Goal: Information Seeking & Learning: Learn about a topic

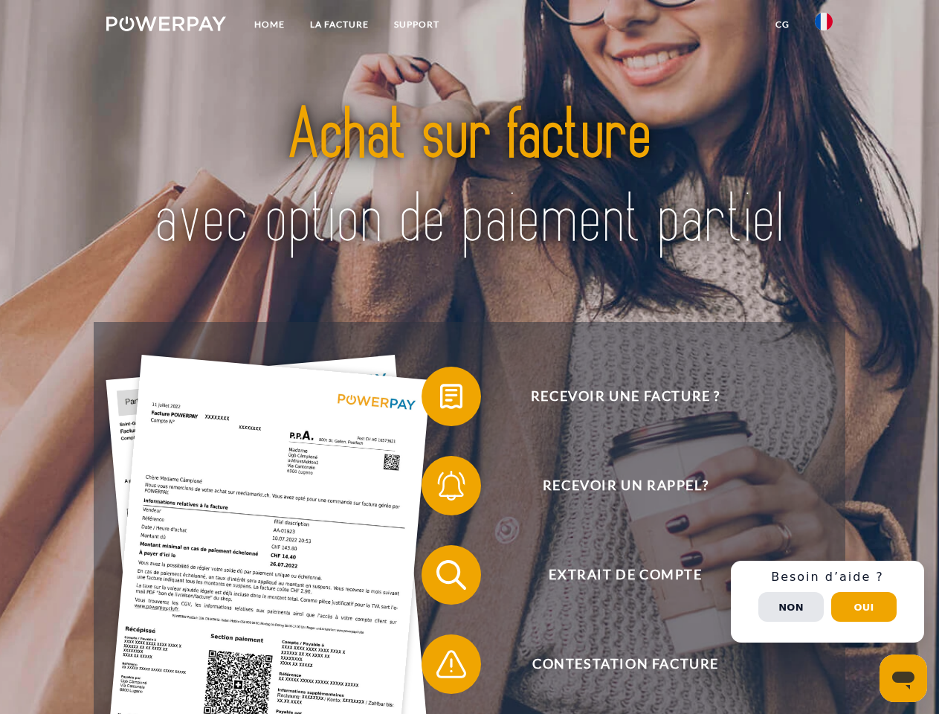
click at [166, 26] on img at bounding box center [166, 23] width 120 height 15
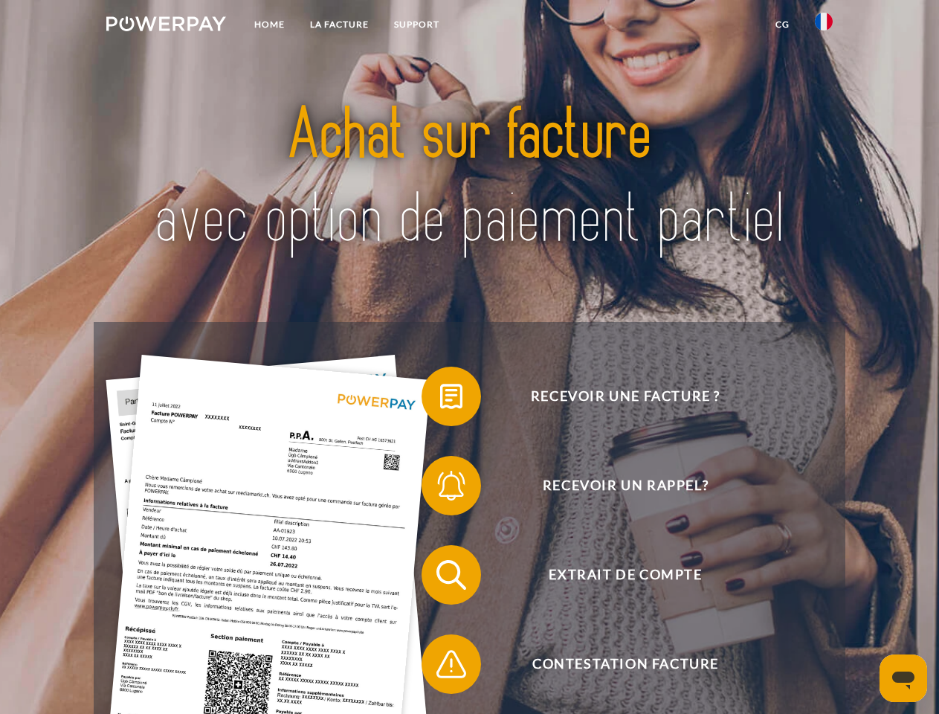
click at [824, 26] on img at bounding box center [824, 22] width 18 height 18
click at [782, 25] on link "CG" at bounding box center [782, 24] width 39 height 27
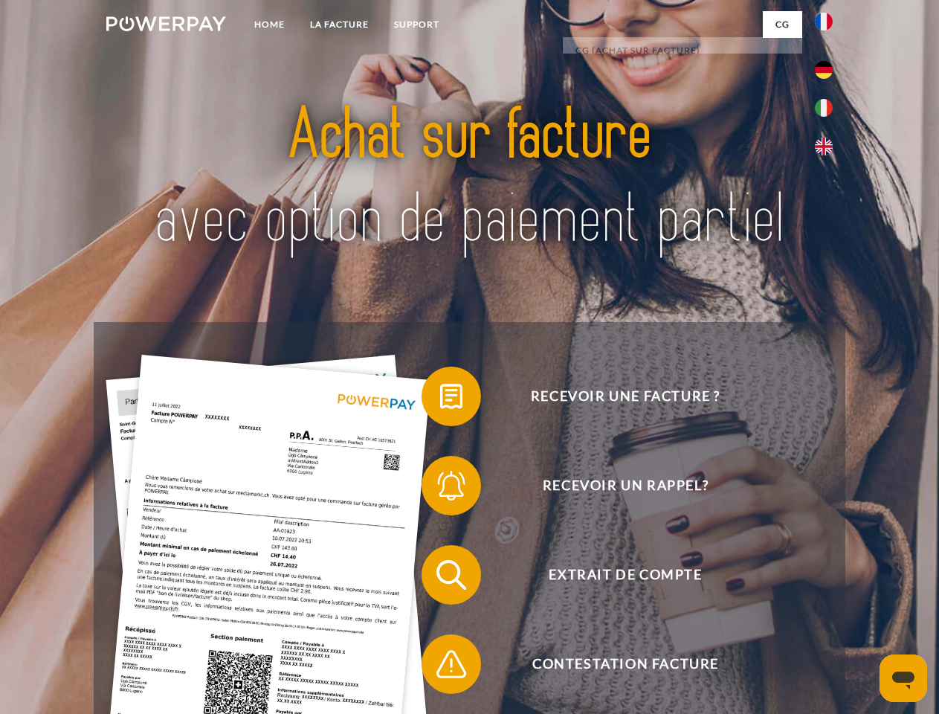
click at [440, 399] on span at bounding box center [429, 396] width 74 height 74
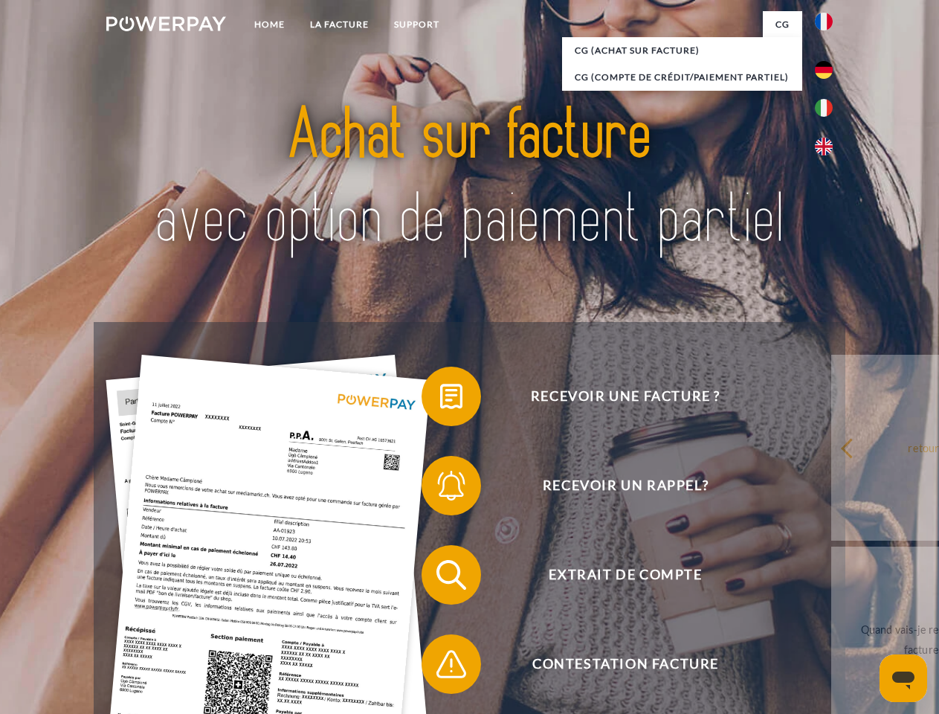
click at [440, 489] on span at bounding box center [429, 485] width 74 height 74
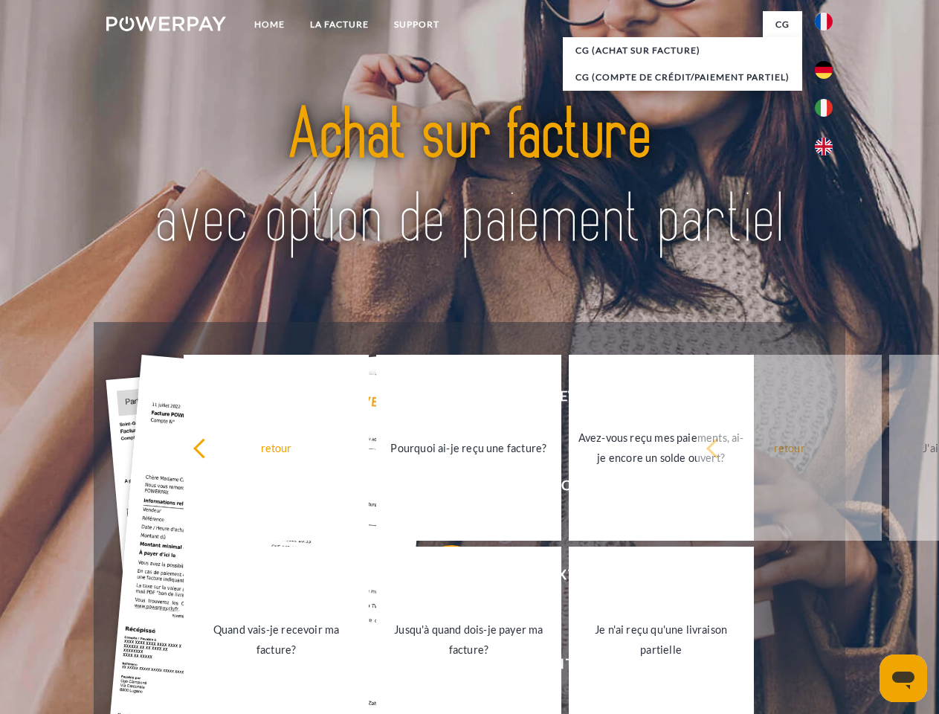
click at [440, 578] on link "Jusqu'à quand dois-je payer ma facture?" at bounding box center [468, 640] width 185 height 186
click at [440, 667] on span at bounding box center [429, 664] width 74 height 74
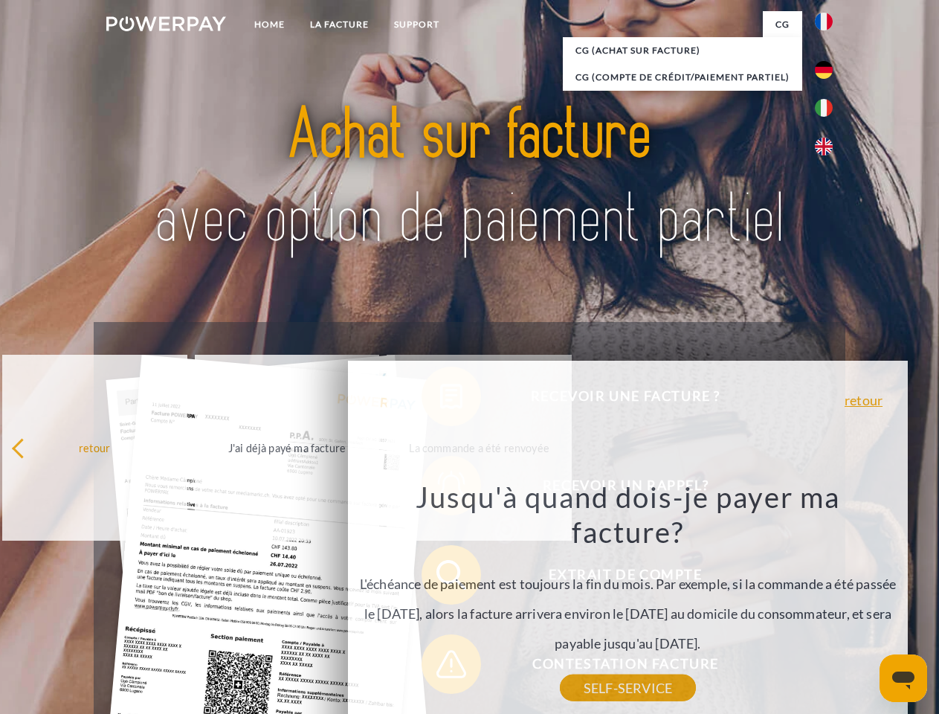
click at [828, 602] on div "Recevoir une facture ? Recevoir un rappel? Extrait de compte retour" at bounding box center [469, 619] width 751 height 595
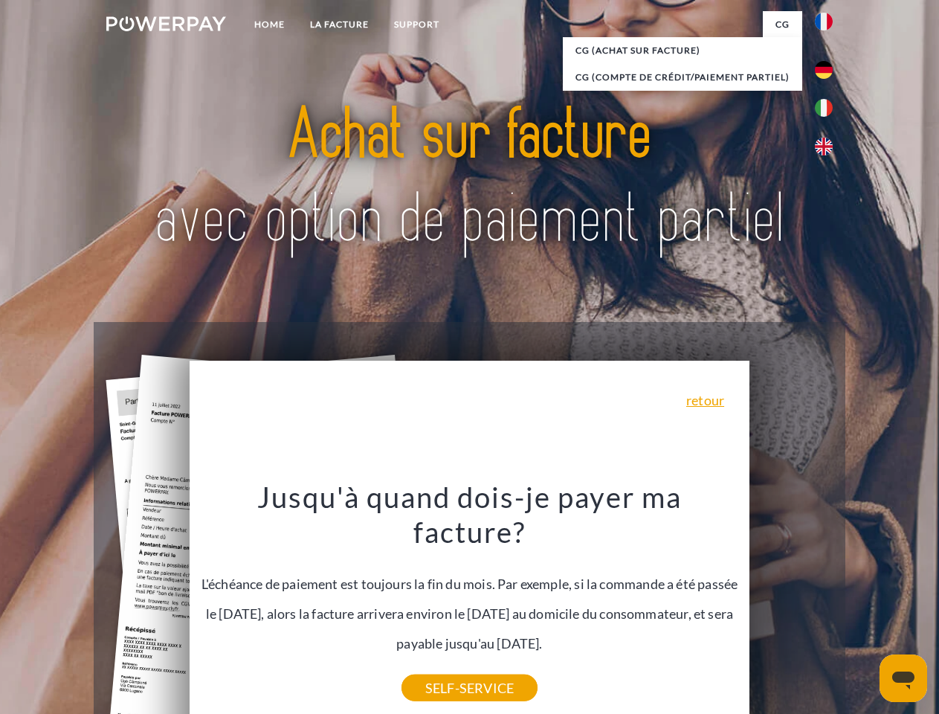
click at [791, 605] on span "Extrait de compte" at bounding box center [625, 574] width 364 height 59
click at [864, 607] on header "Home LA FACTURE Support" at bounding box center [469, 513] width 939 height 1027
